Goal: Task Accomplishment & Management: Manage account settings

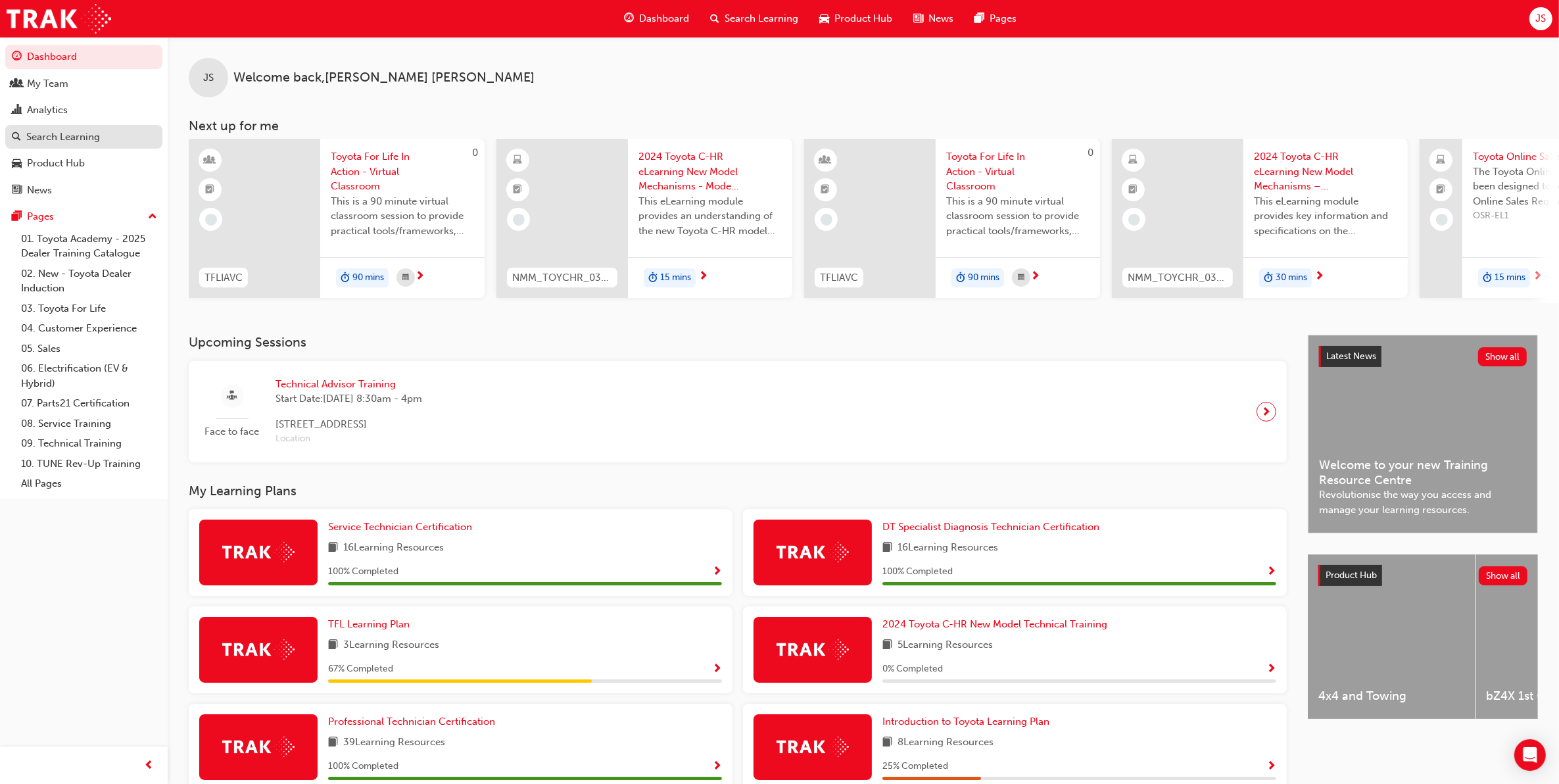
click at [84, 133] on div "Search Learning" at bounding box center [63, 137] width 74 height 15
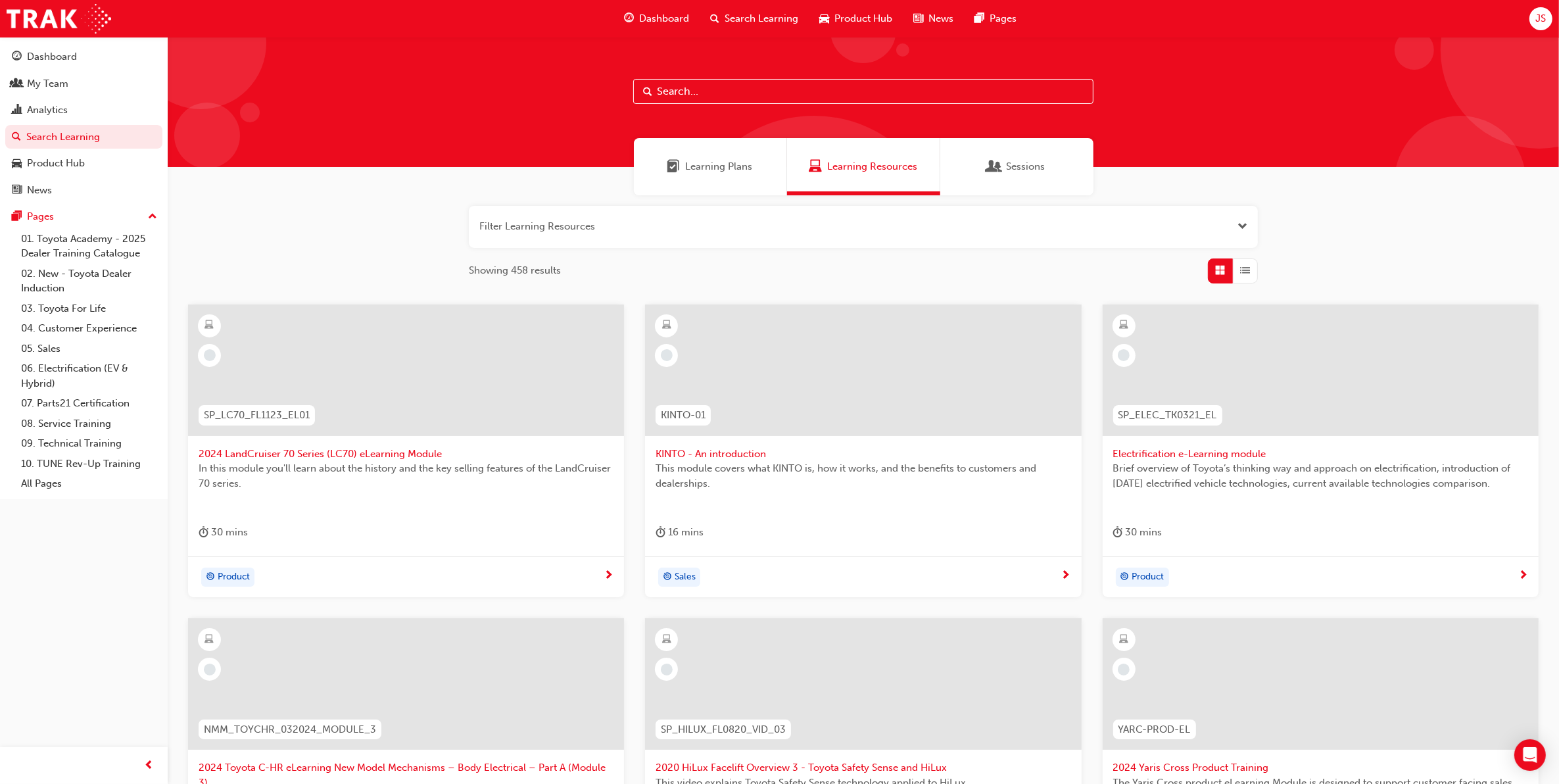
click at [1021, 176] on div "Sessions" at bounding box center [1016, 167] width 153 height 57
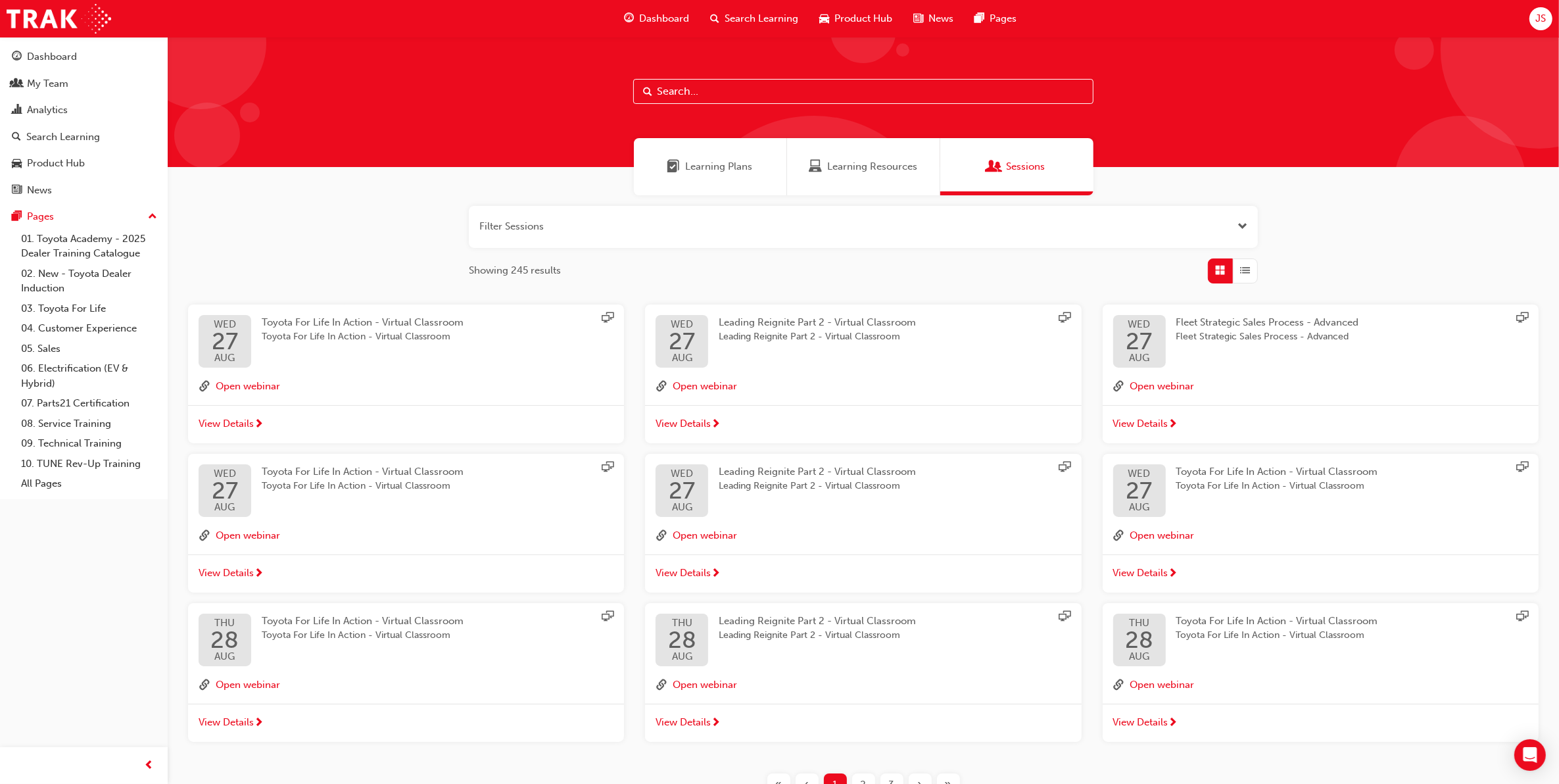
click at [584, 228] on button "button" at bounding box center [863, 227] width 789 height 42
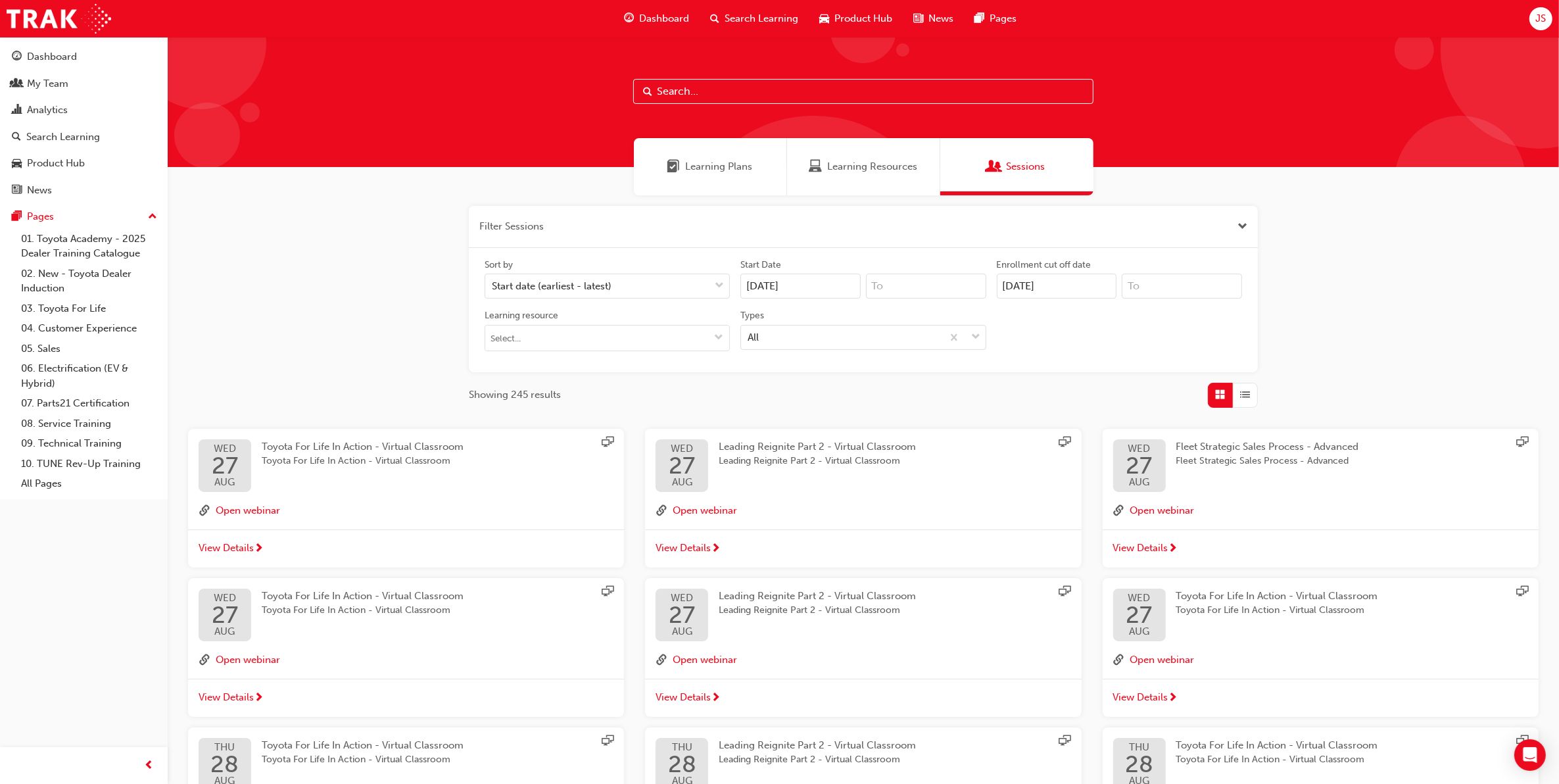
click at [751, 89] on input "text" at bounding box center [863, 91] width 460 height 25
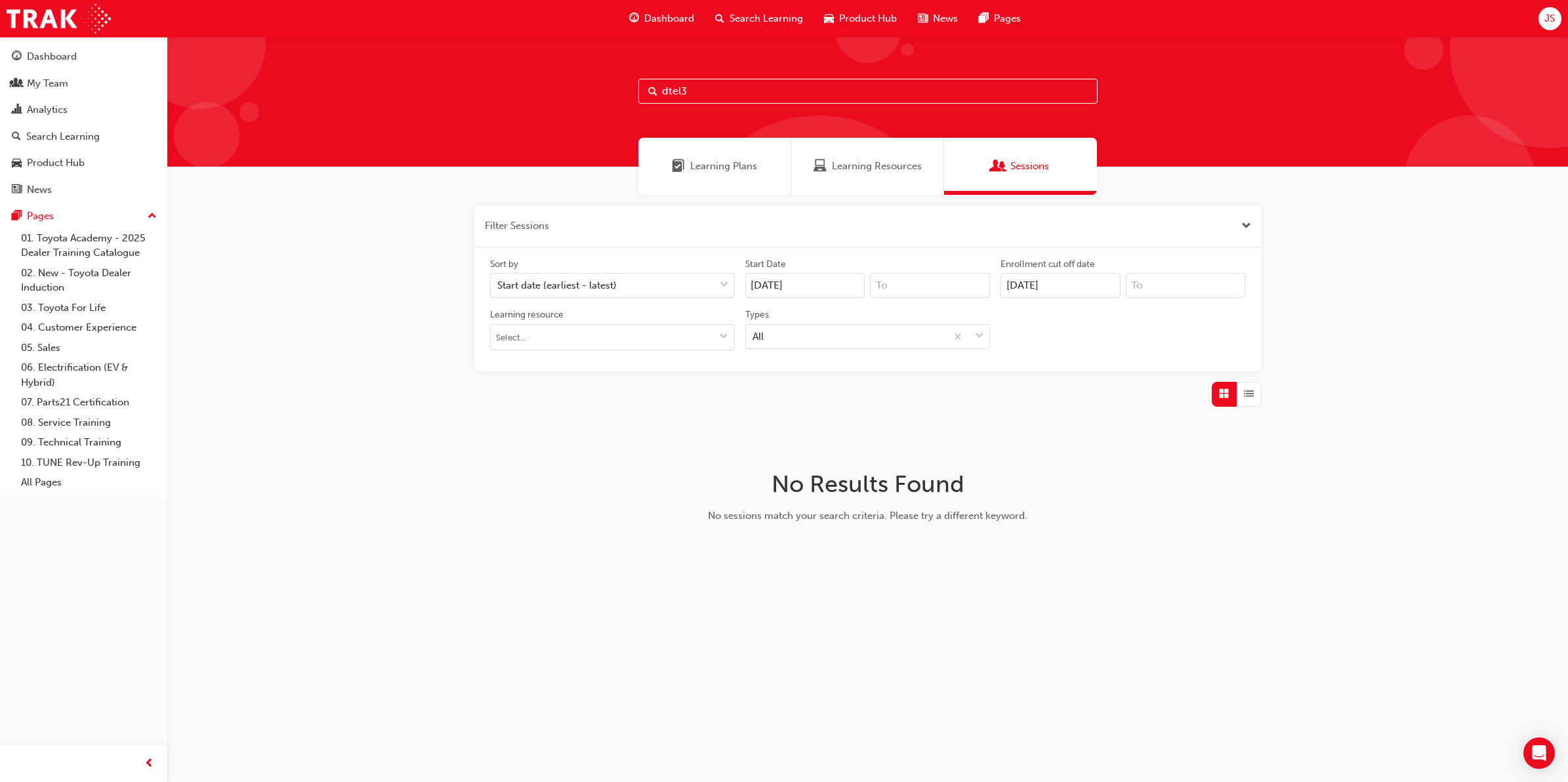
drag, startPoint x: 706, startPoint y: 91, endPoint x: 628, endPoint y: 87, distance: 78.1
click at [628, 87] on div "dtel3" at bounding box center [868, 101] width 1401 height 130
click at [1080, 282] on input "[DATE]" at bounding box center [1060, 285] width 120 height 25
click at [789, 413] on div "Filter Sessions Sort by Start date (earliest - latest) Start Date [DATE] Enroll…" at bounding box center [868, 391] width 1401 height 392
click at [801, 89] on input "dtel3" at bounding box center [868, 91] width 459 height 25
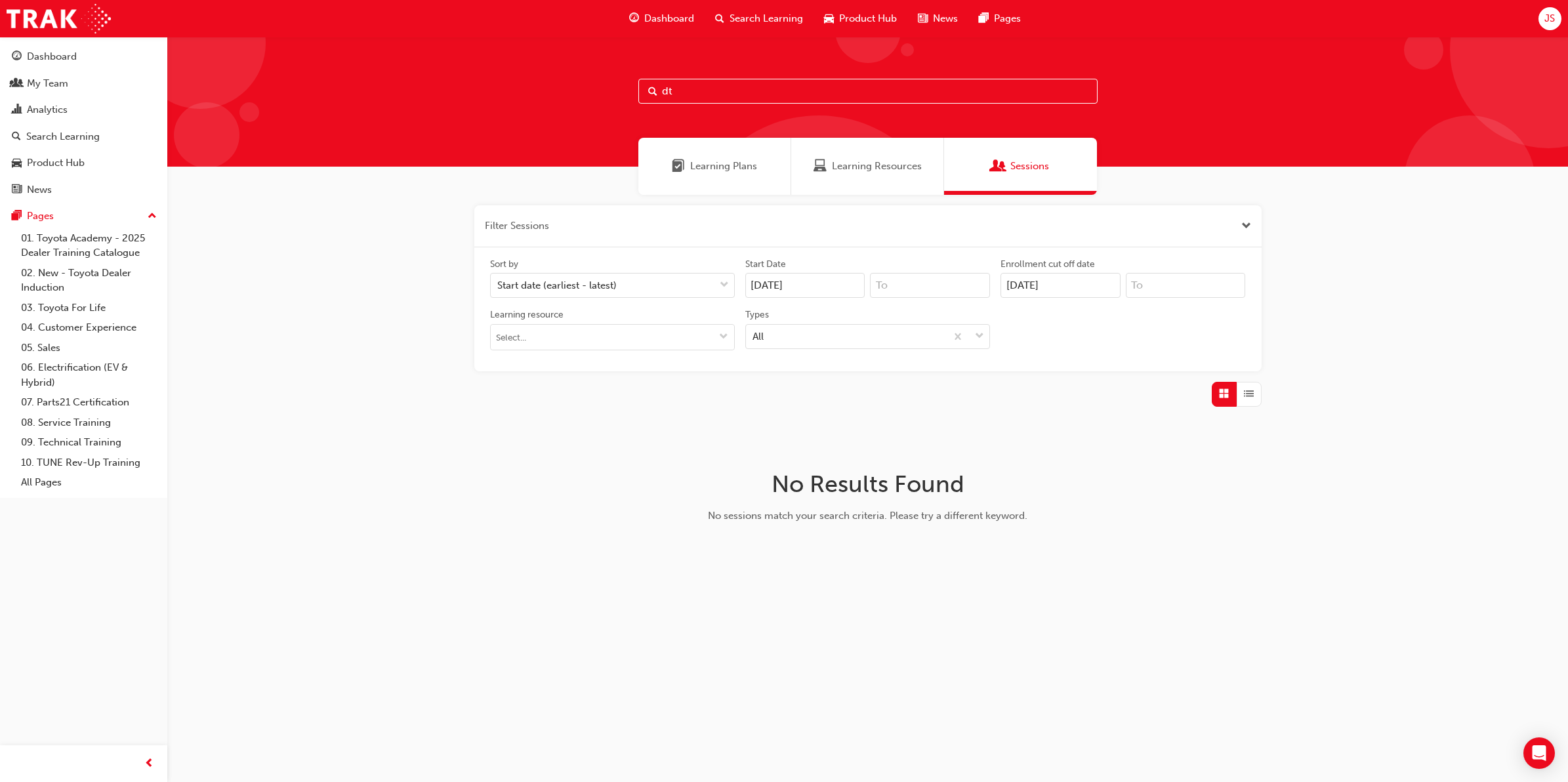
type input "d"
type input "t21"
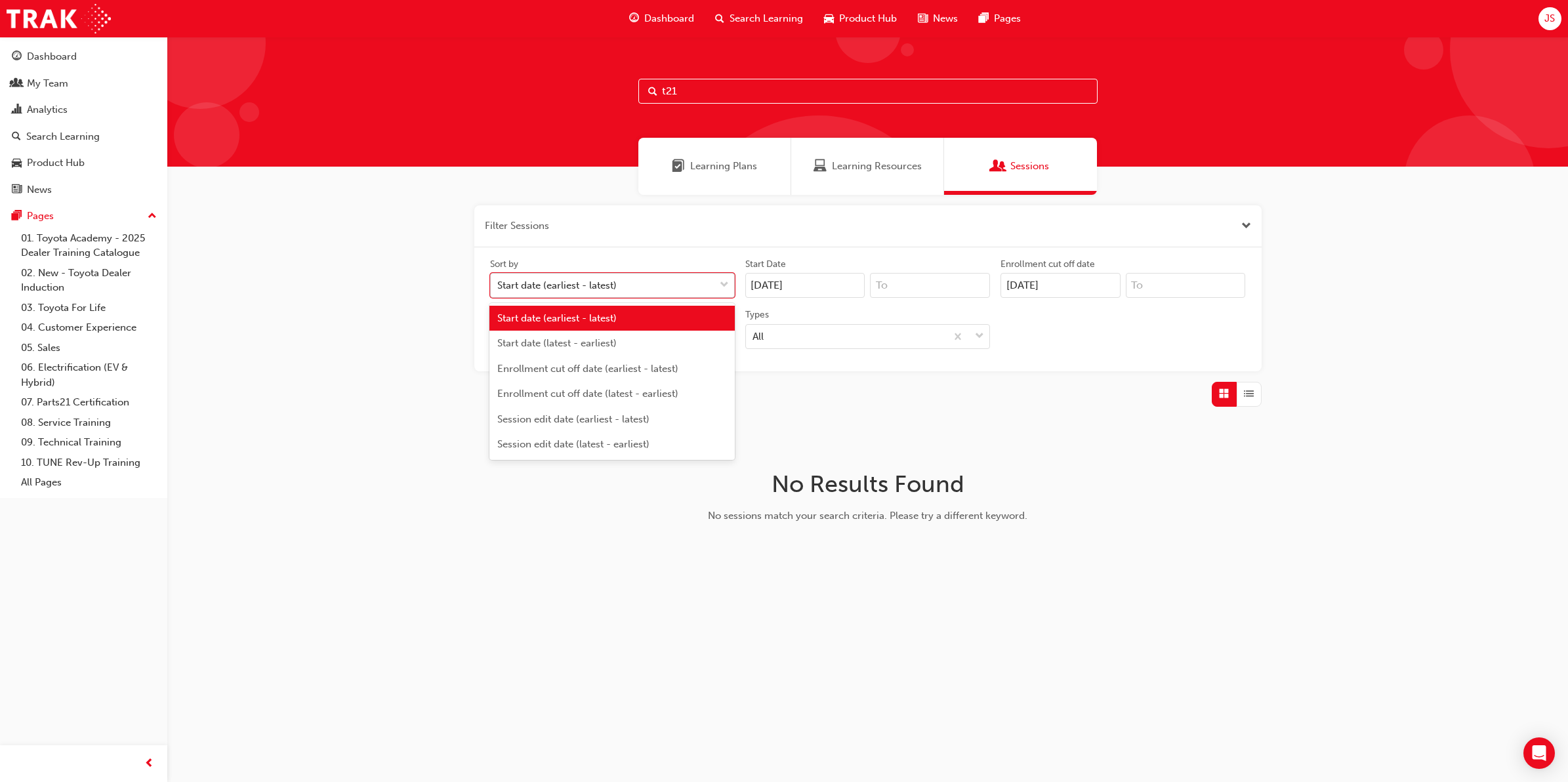
click at [646, 289] on div "Start date (earliest - latest)" at bounding box center [603, 286] width 224 height 23
click at [499, 289] on input "Sort by option Start date (earliest - latest) focused, 1 of 6. 6 results availa…" at bounding box center [498, 285] width 2 height 11
click at [74, 87] on div "My Team" at bounding box center [83, 83] width 144 height 16
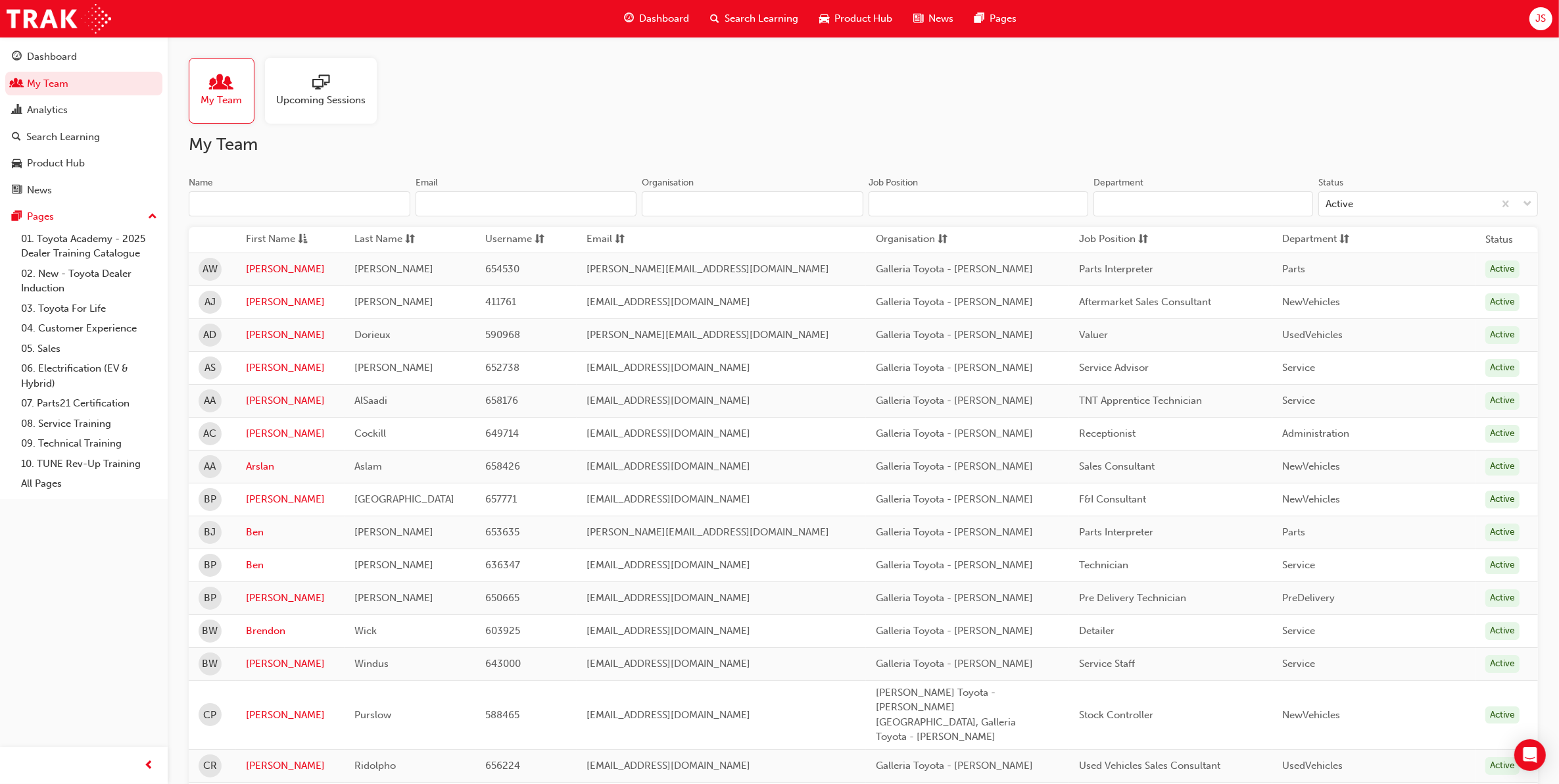
click at [781, 18] on span "Search Learning" at bounding box center [762, 19] width 74 height 15
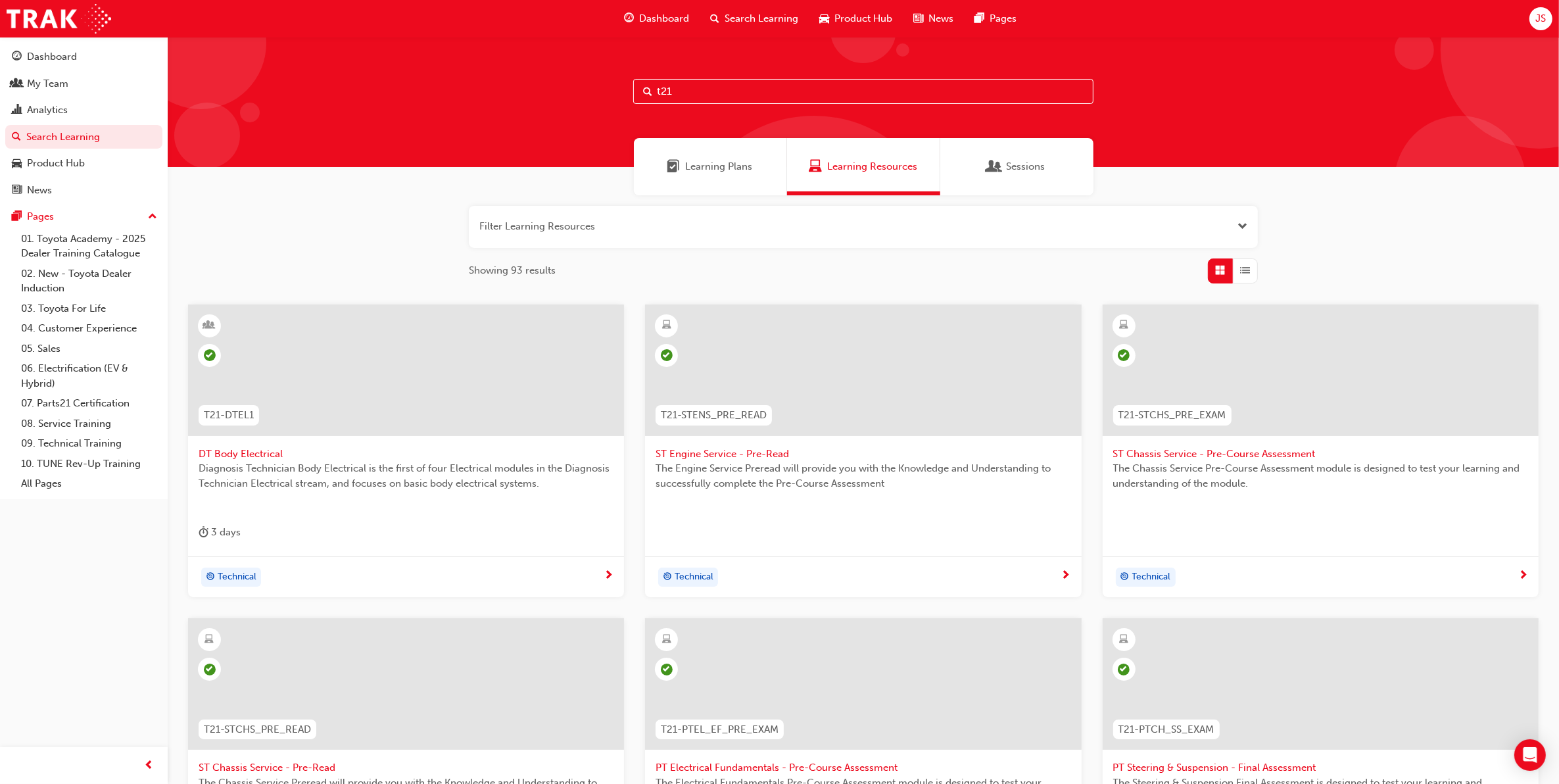
click at [727, 92] on input "t21" at bounding box center [863, 91] width 460 height 25
click at [240, 457] on span "DT Body Electrical" at bounding box center [406, 454] width 415 height 15
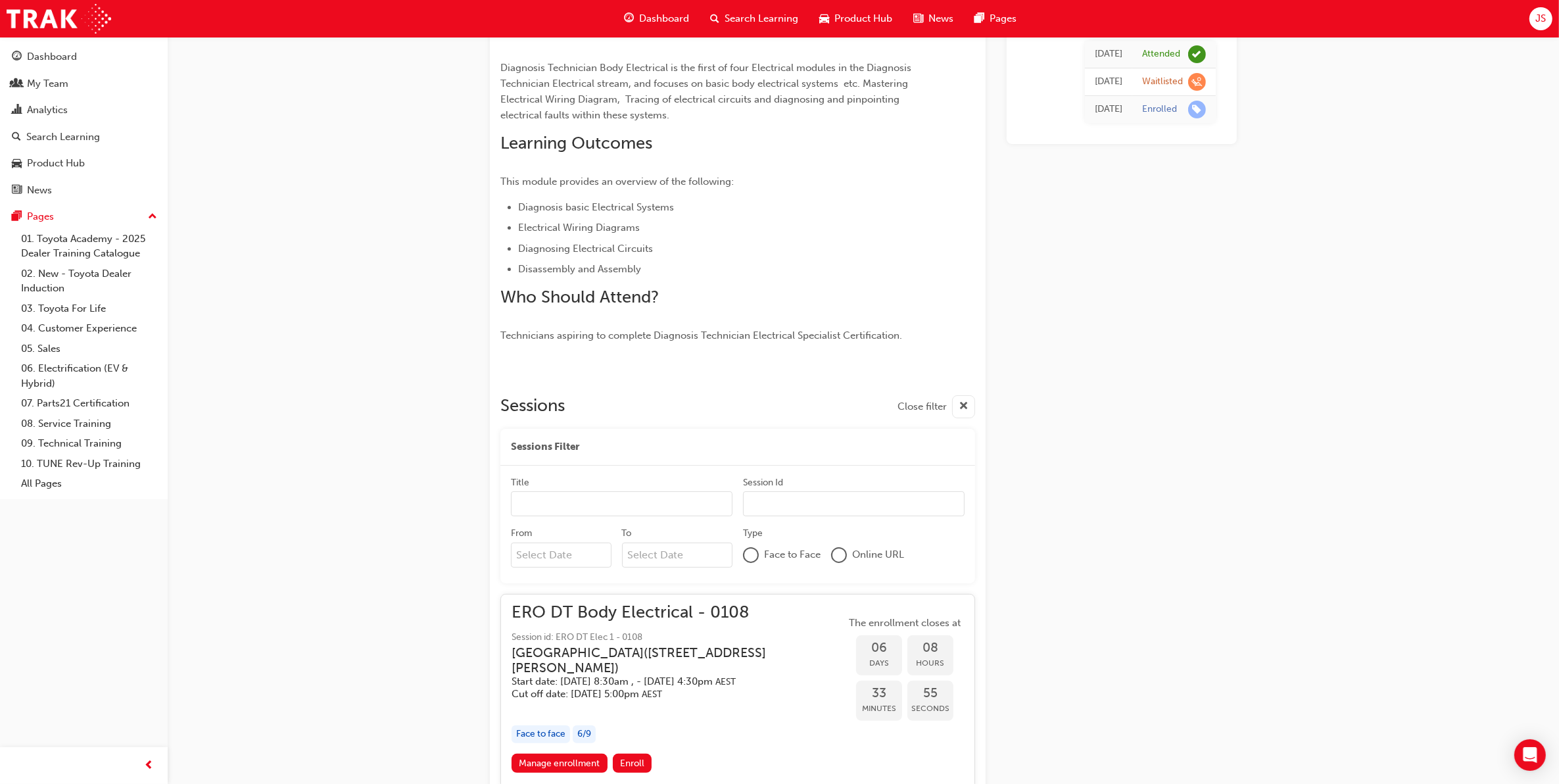
scroll to position [199, 0]
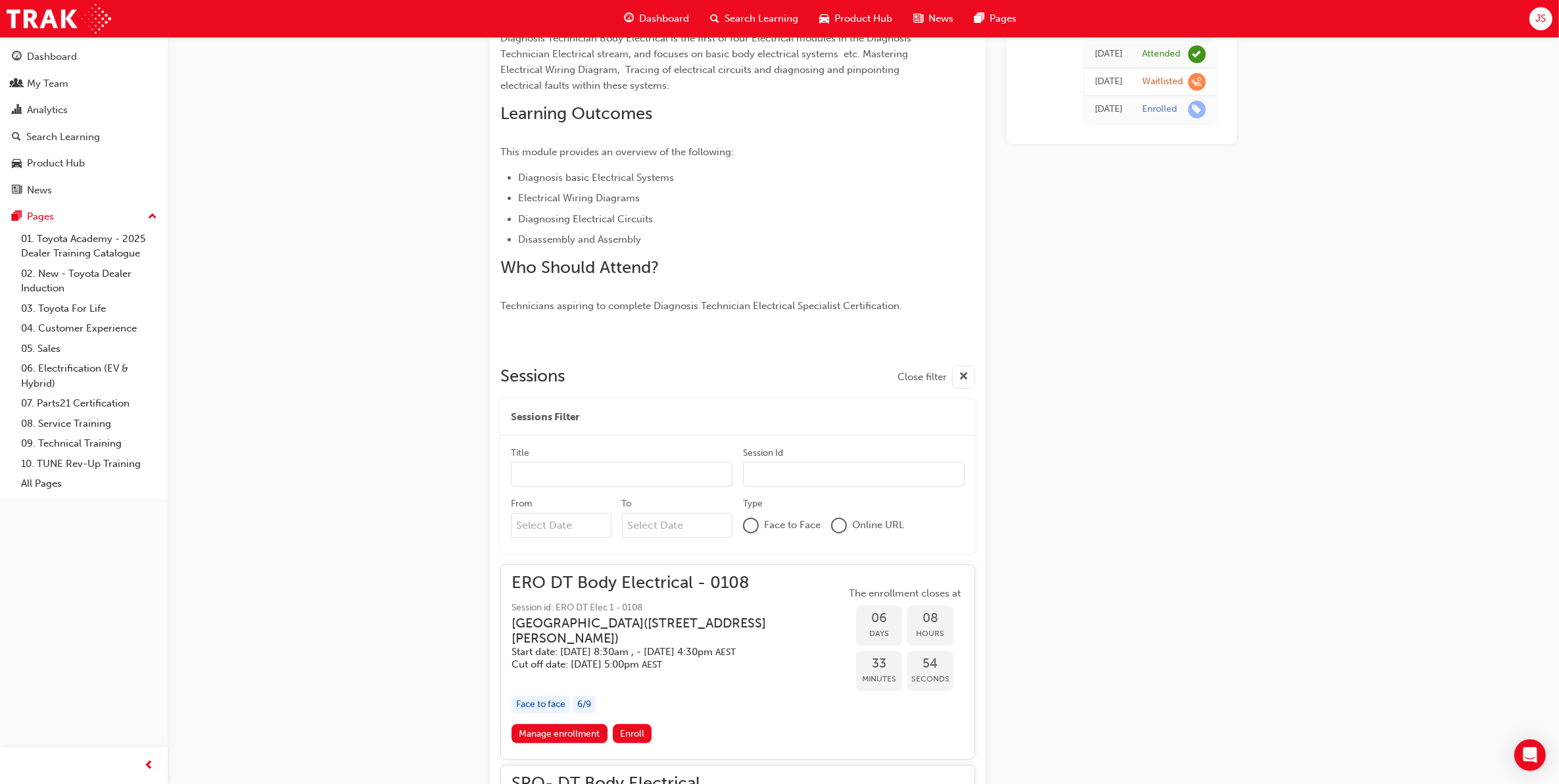
click at [561, 472] on input "Title" at bounding box center [621, 474] width 222 height 25
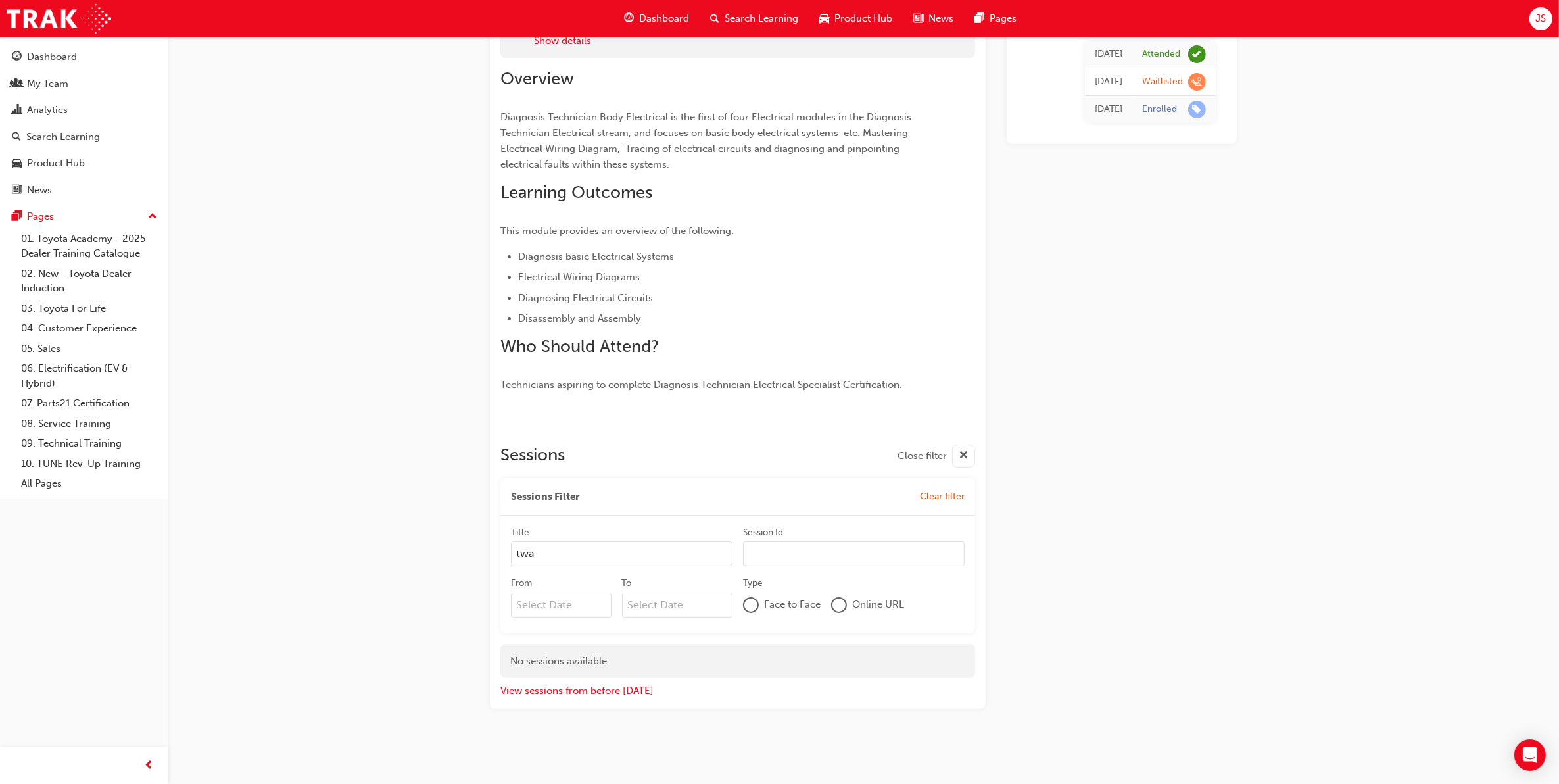
scroll to position [119, 0]
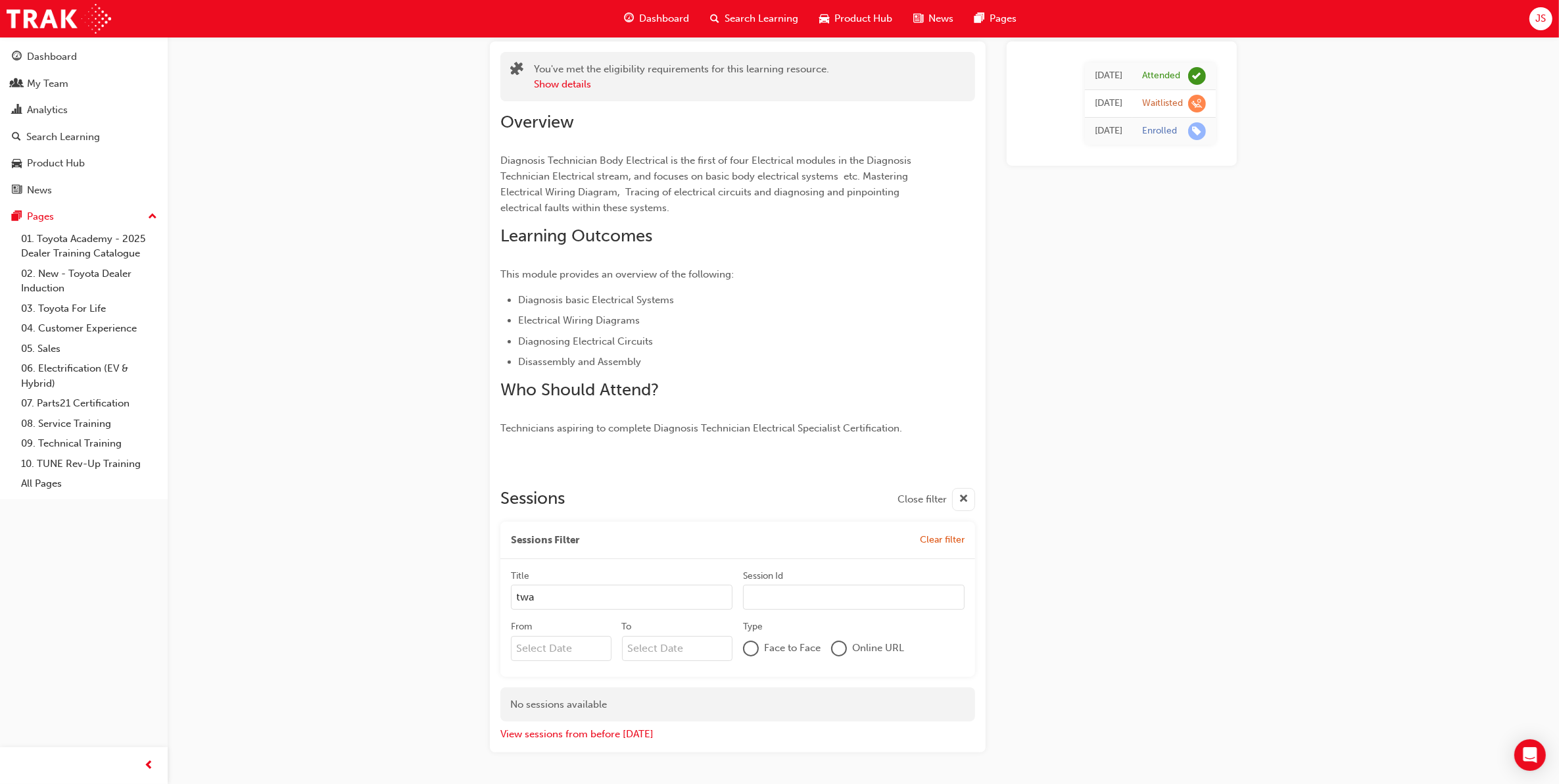
type input "twa"
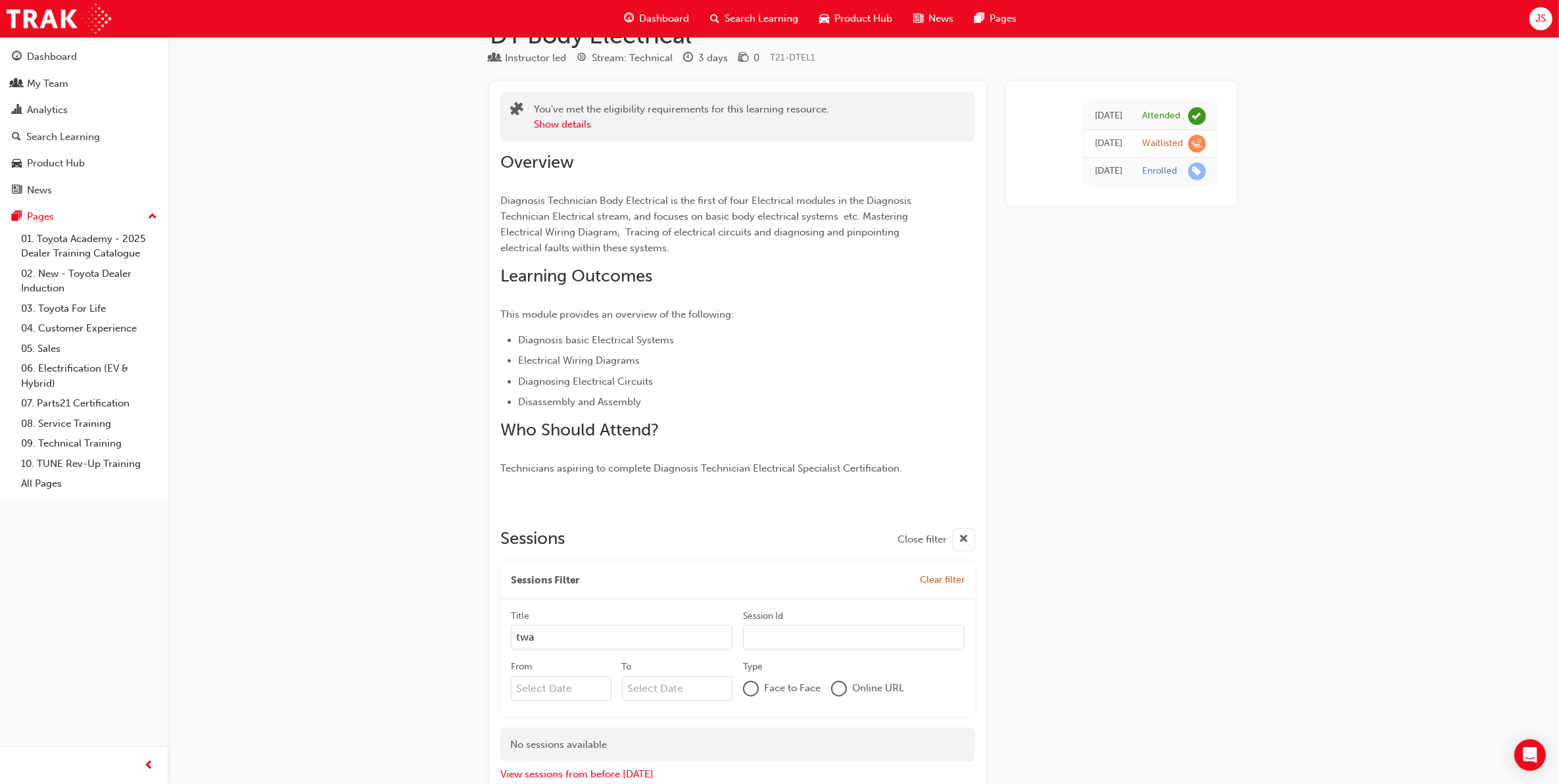
click at [1197, 300] on div "[DATE] Attended [DATE] Waitlisted [DATE] Enrolled" at bounding box center [1121, 437] width 230 height 711
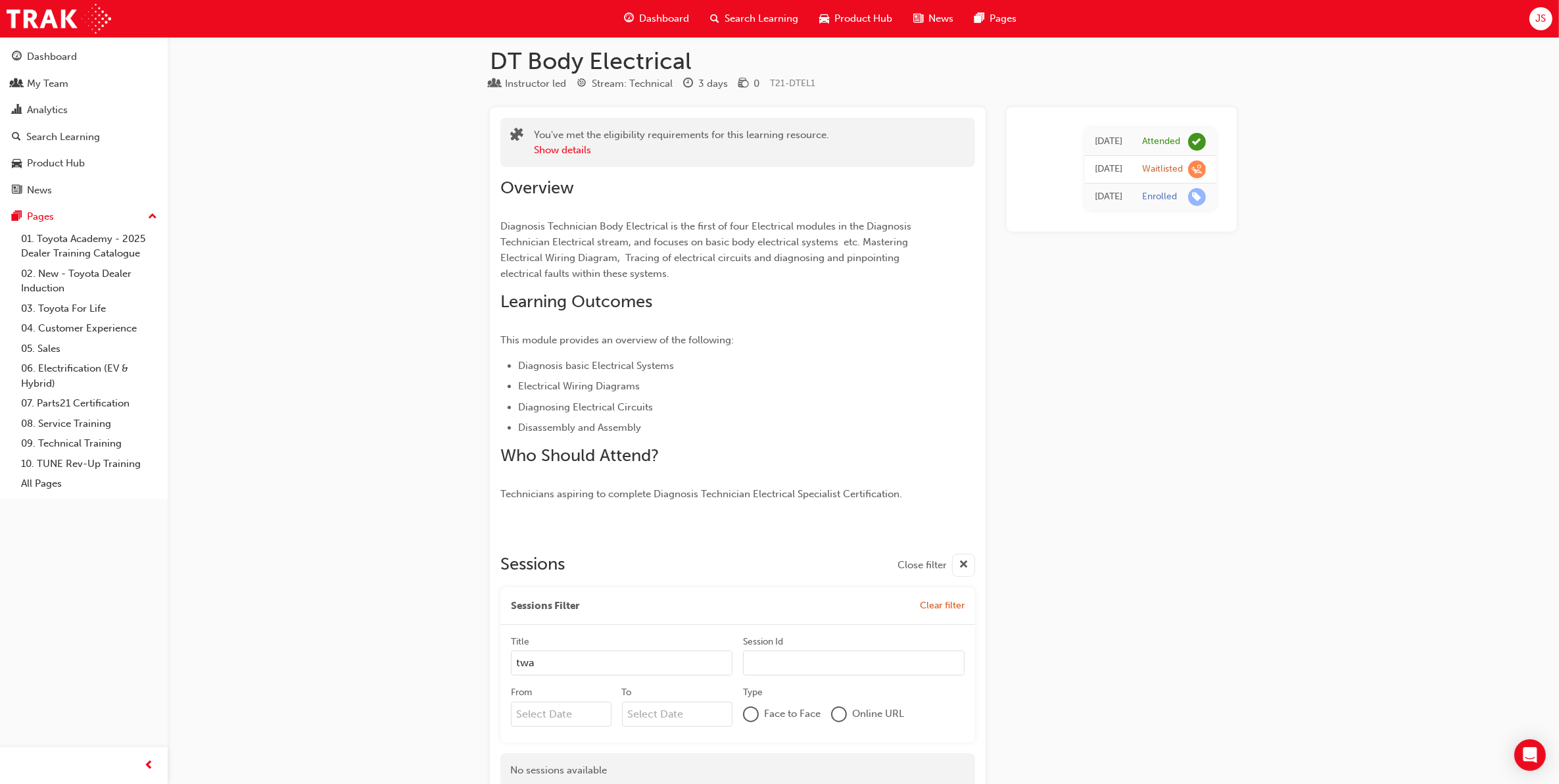
scroll to position [0, 0]
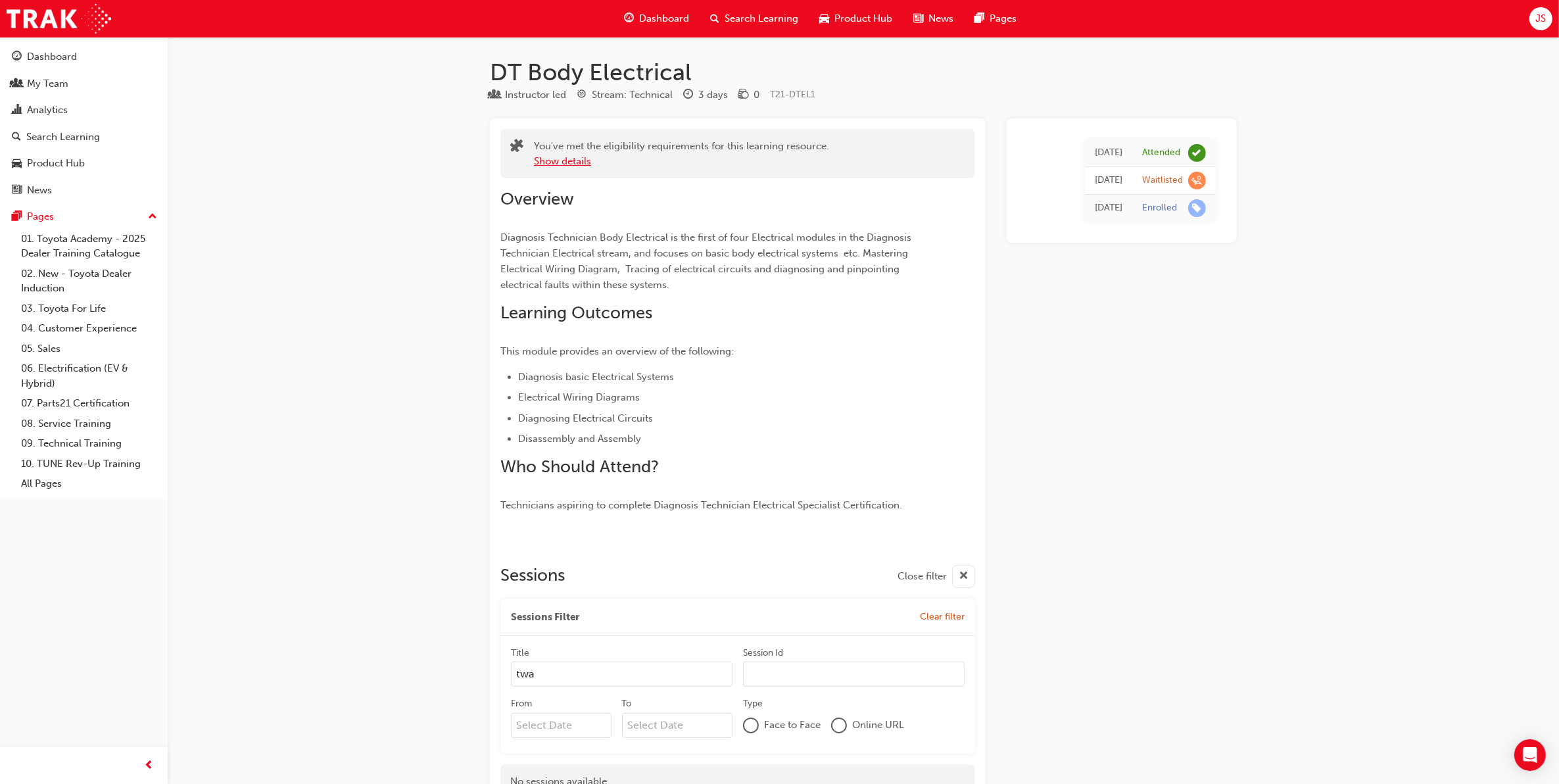
click at [551, 162] on button "Show details" at bounding box center [562, 161] width 57 height 15
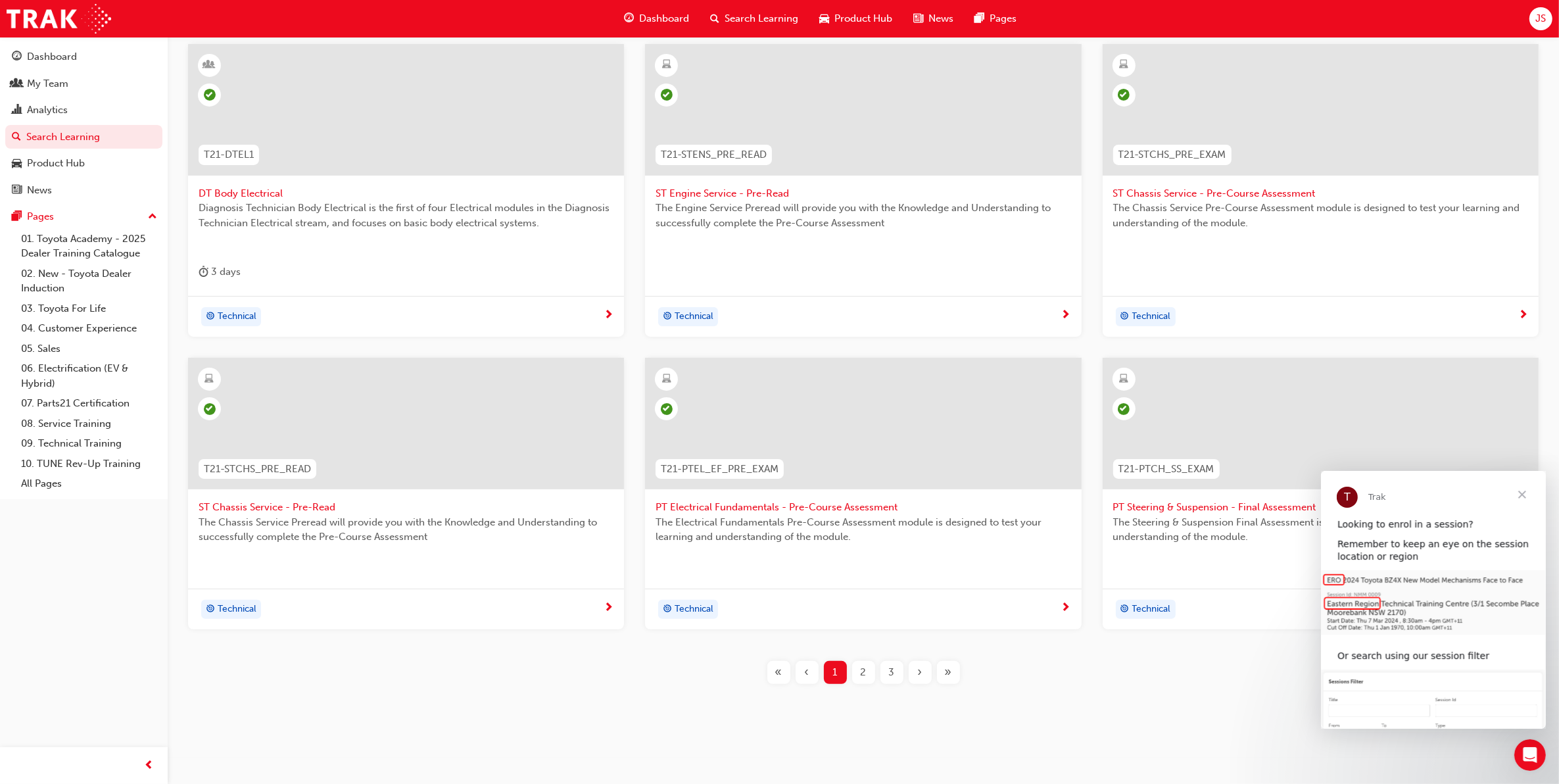
scroll to position [264, 0]
click at [868, 665] on div "2" at bounding box center [863, 669] width 23 height 23
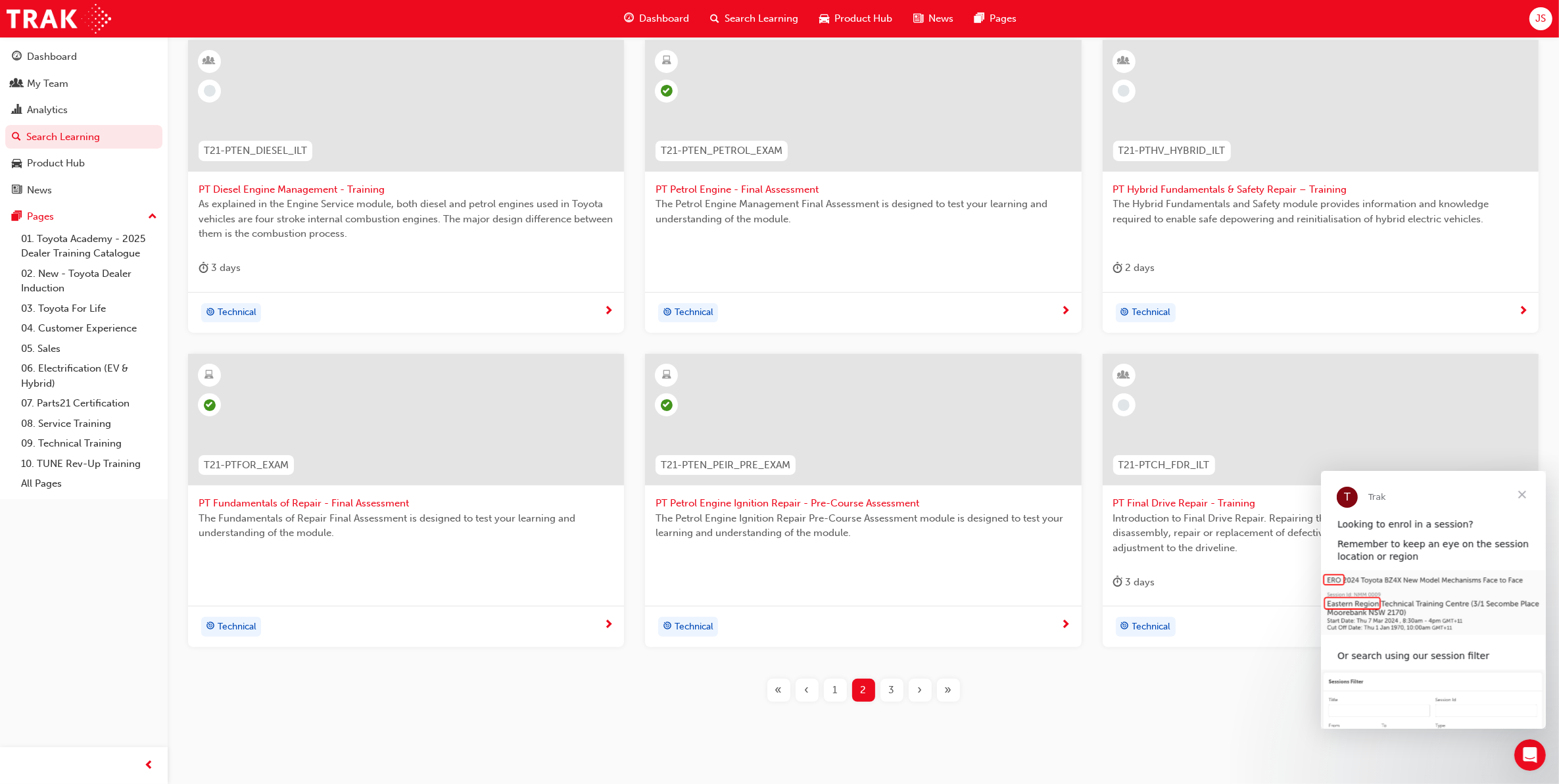
click at [895, 692] on div "3" at bounding box center [892, 690] width 23 height 23
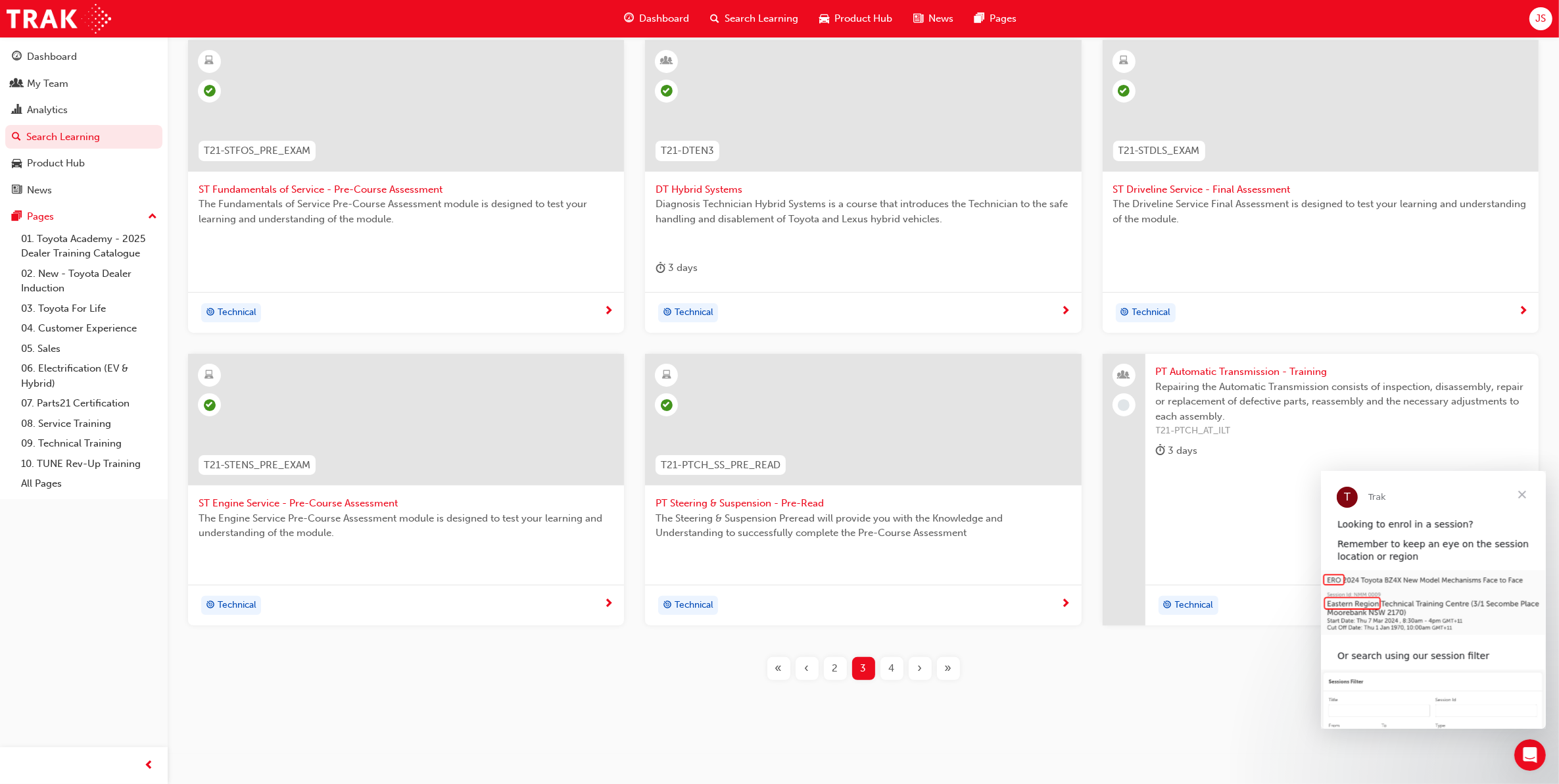
click at [888, 666] on div "4" at bounding box center [892, 669] width 23 height 23
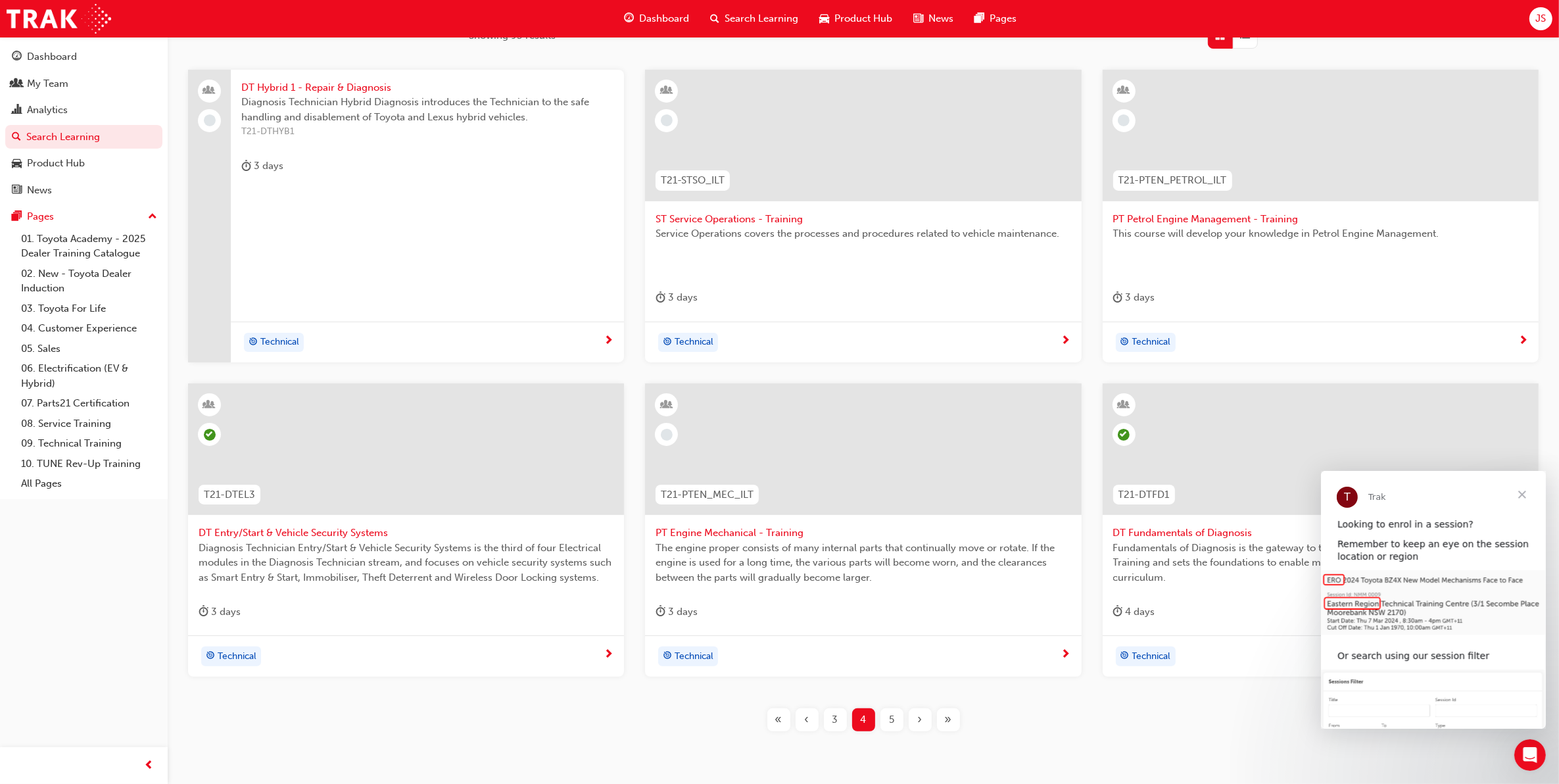
scroll to position [264, 0]
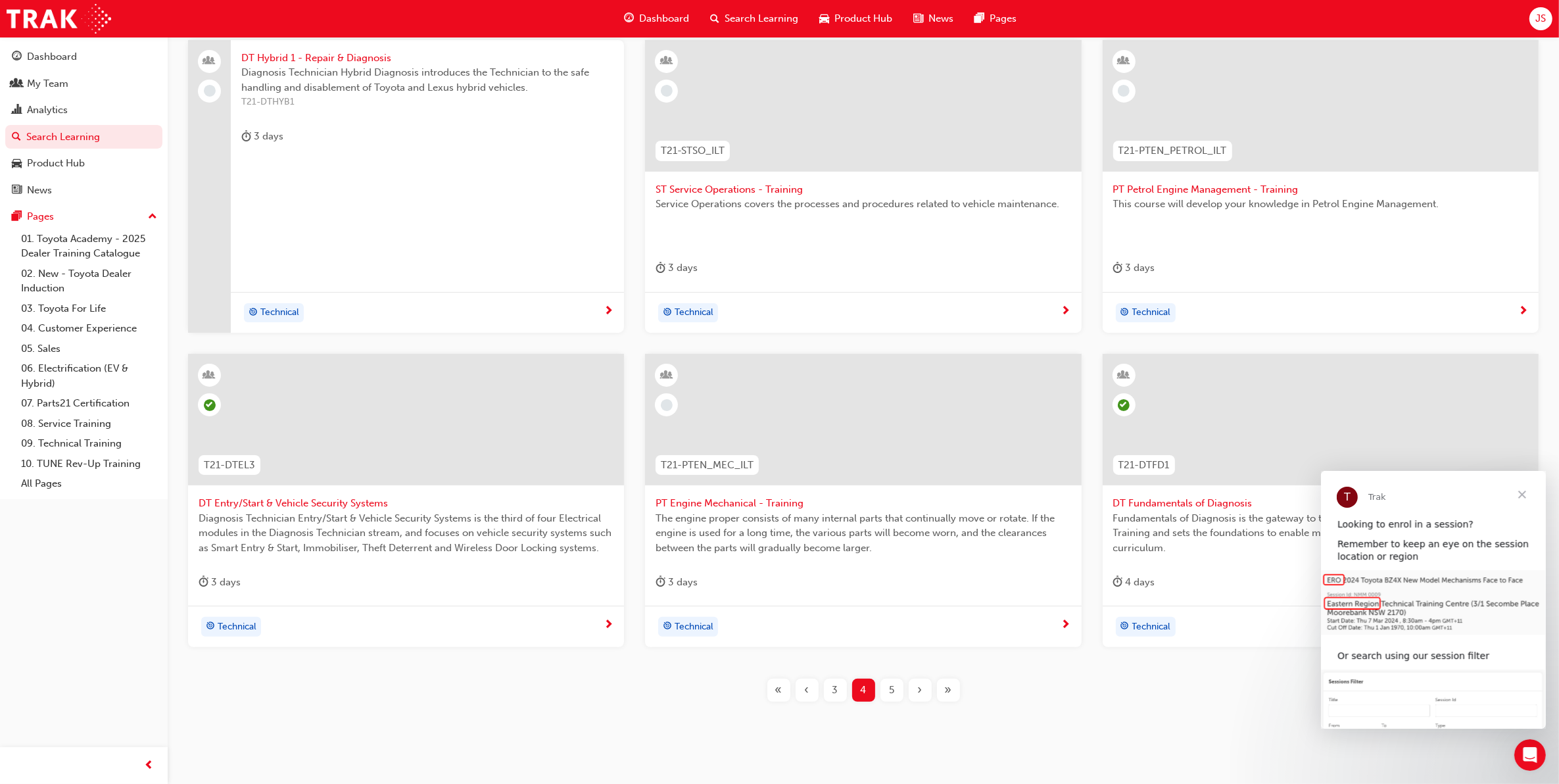
click at [346, 496] on span "DT Entry/Start & Vehicle Security Systems" at bounding box center [406, 503] width 415 height 15
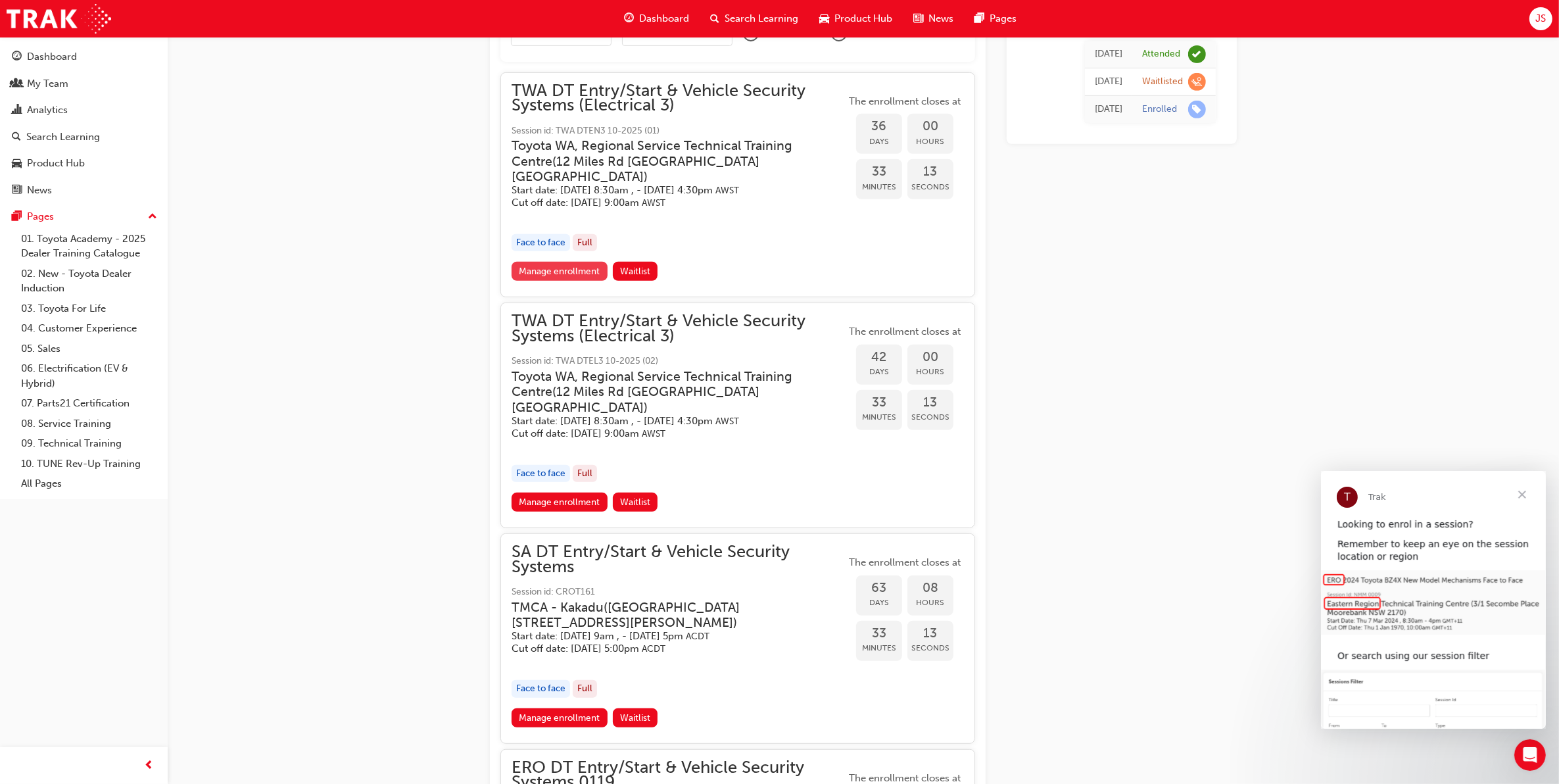
scroll to position [709, 0]
click at [592, 490] on link "Manage enrollment" at bounding box center [559, 499] width 96 height 19
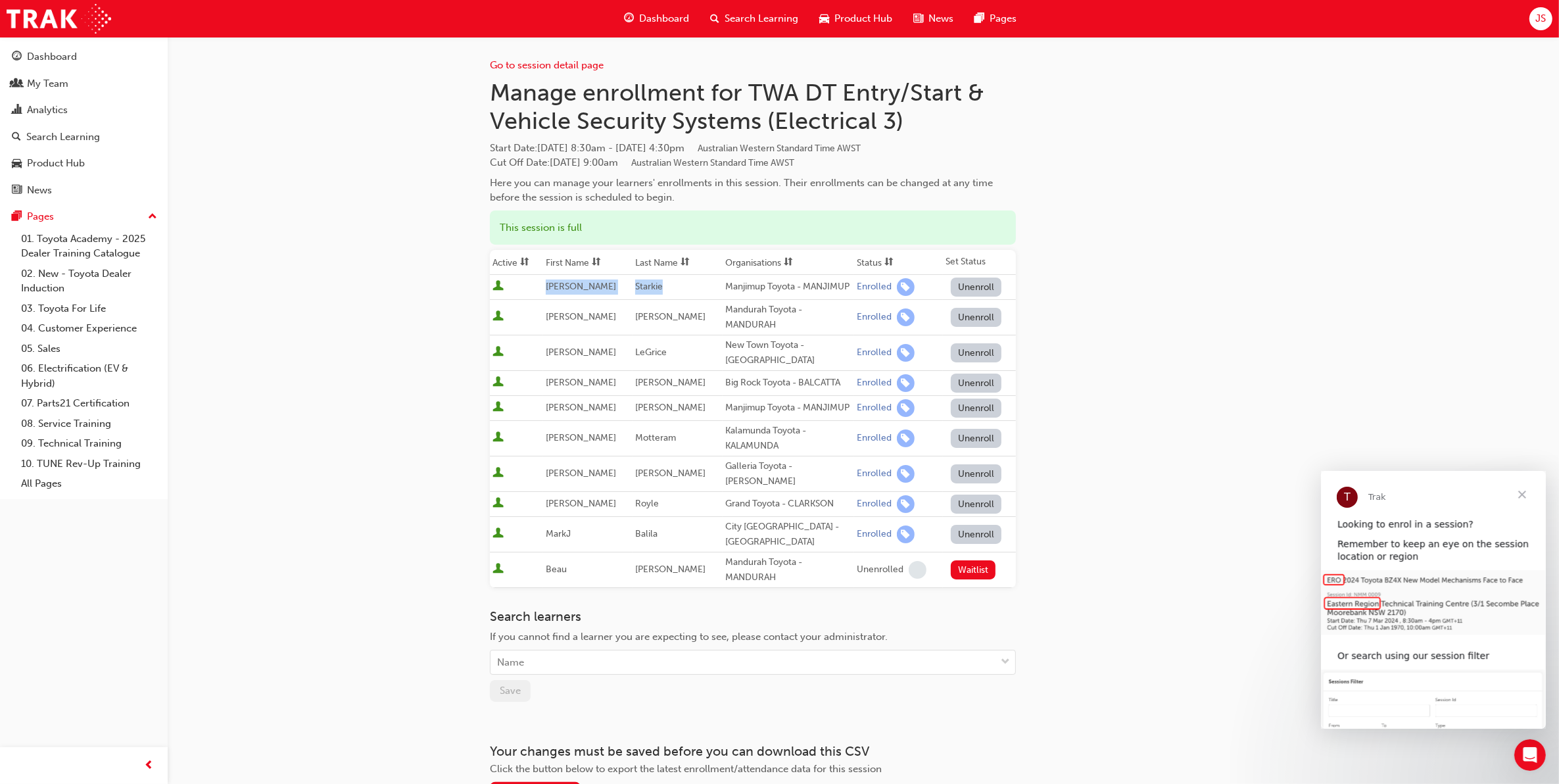
drag, startPoint x: 541, startPoint y: 286, endPoint x: 695, endPoint y: 287, distance: 154.0
click at [695, 287] on tr "[PERSON_NAME] Toyota - MANJIMUP Enrolled Unenroll" at bounding box center [753, 287] width 526 height 25
drag, startPoint x: 695, startPoint y: 287, endPoint x: 740, endPoint y: 293, distance: 45.4
click at [738, 291] on div "Manjimup Toyota - MANJIMUP" at bounding box center [788, 287] width 126 height 15
drag, startPoint x: 818, startPoint y: 539, endPoint x: 741, endPoint y: 552, distance: 78.1
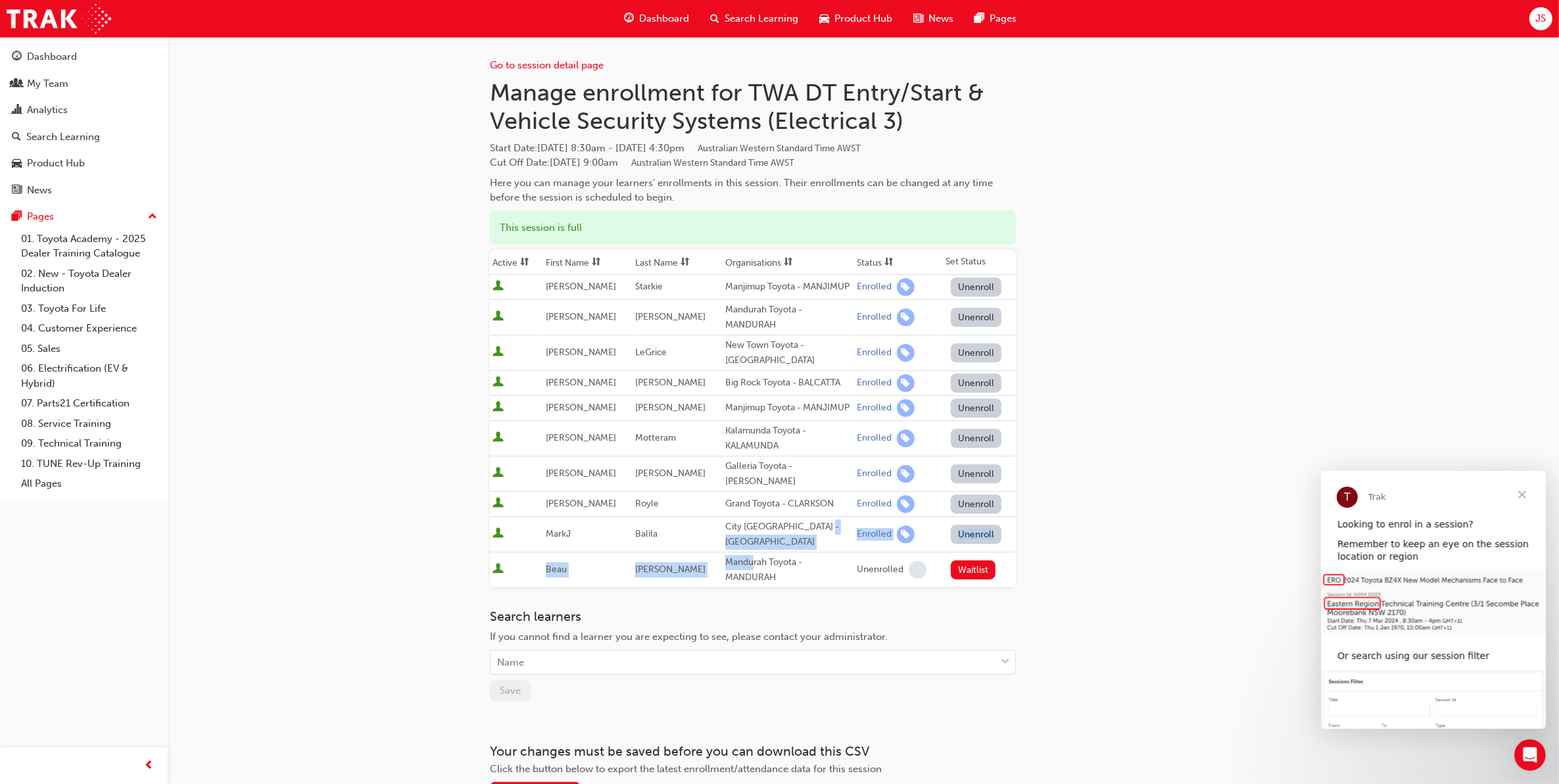
click at [741, 552] on tbody "[PERSON_NAME] Toyota - MANJIMUP Enrolled Unenroll [PERSON_NAME] Mandurah Toyota…" at bounding box center [753, 431] width 526 height 313
drag, startPoint x: 741, startPoint y: 552, endPoint x: 790, endPoint y: 581, distance: 56.9
click at [790, 581] on div "Mandurah Toyota - MANDURAH" at bounding box center [788, 570] width 126 height 29
